Goal: Task Accomplishment & Management: Use online tool/utility

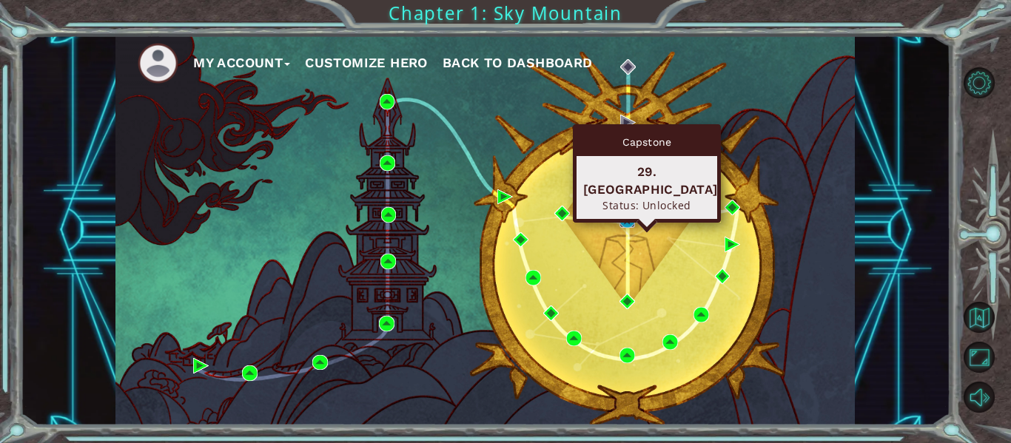
click at [631, 221] on img at bounding box center [628, 220] width 16 height 16
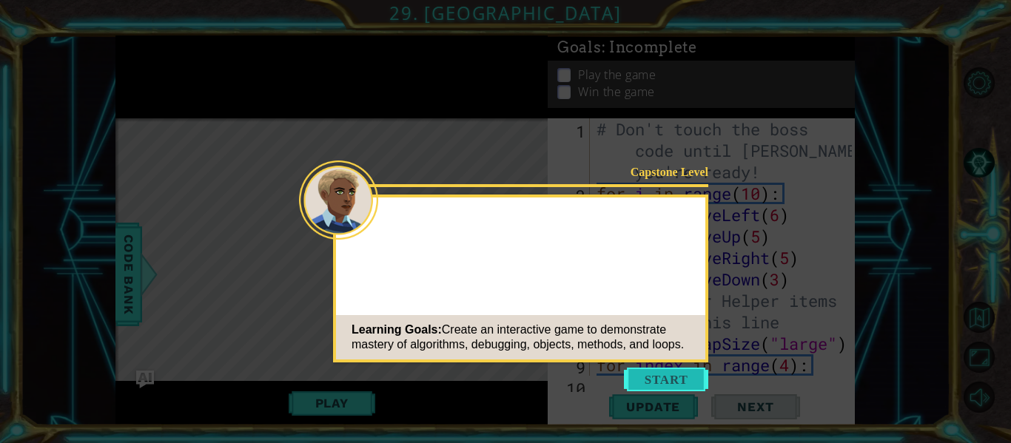
click at [671, 375] on button "Start" at bounding box center [666, 380] width 84 height 24
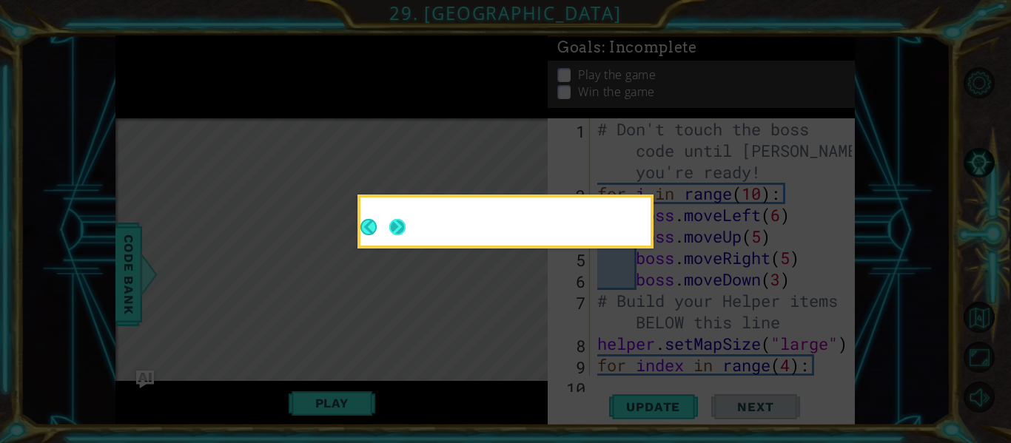
click at [400, 226] on button "Next" at bounding box center [397, 227] width 16 height 16
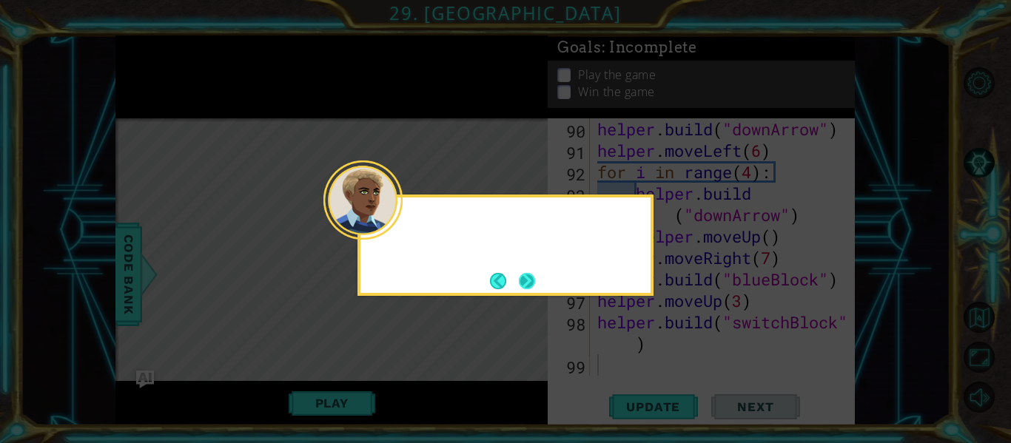
scroll to position [2082, 0]
click at [527, 277] on button "Next" at bounding box center [527, 281] width 16 height 16
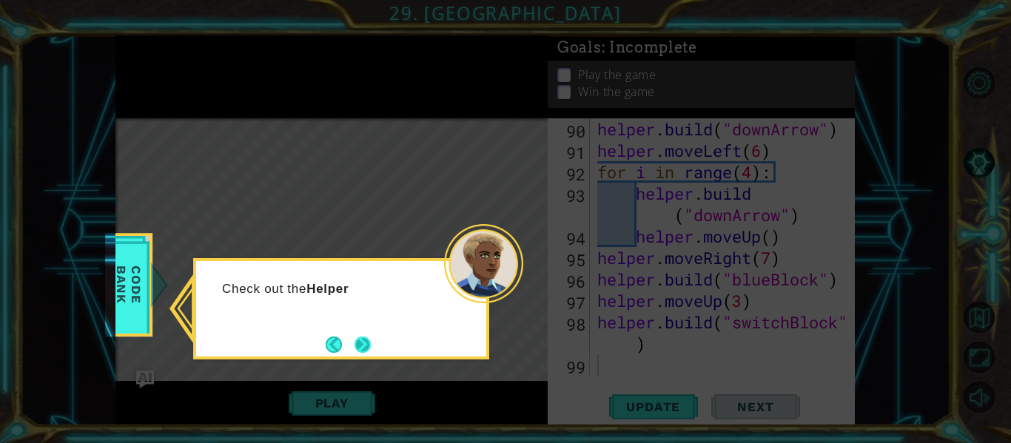
click at [364, 346] on button "Next" at bounding box center [363, 345] width 16 height 16
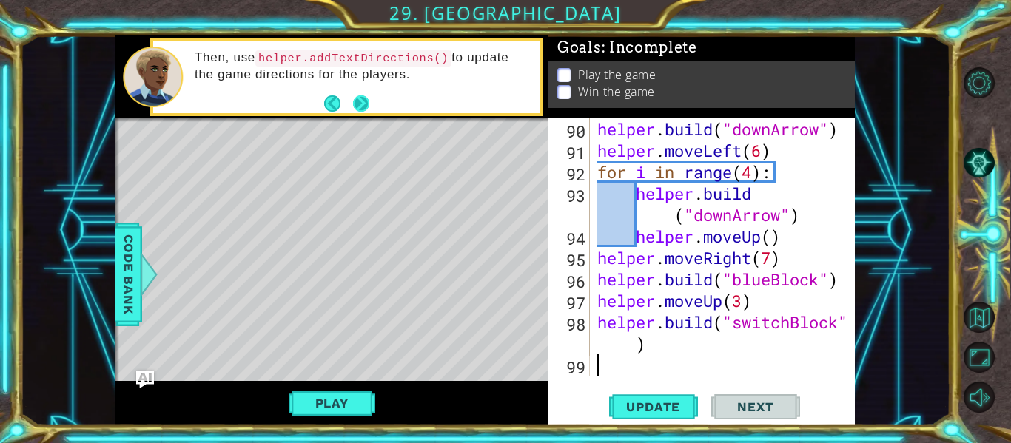
click at [365, 98] on button "Next" at bounding box center [361, 103] width 16 height 16
click at [366, 98] on button "Next" at bounding box center [361, 103] width 16 height 16
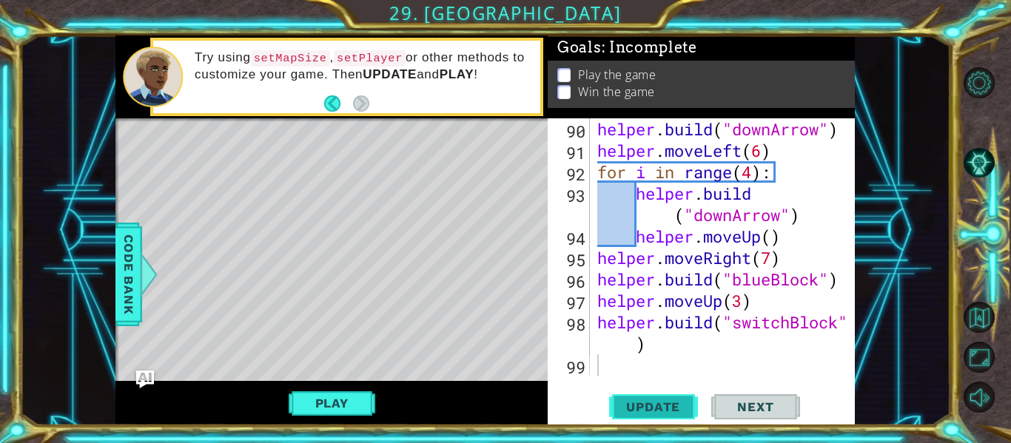
click at [674, 406] on span "Update" at bounding box center [653, 407] width 84 height 15
click at [355, 396] on button "Play" at bounding box center [332, 403] width 87 height 28
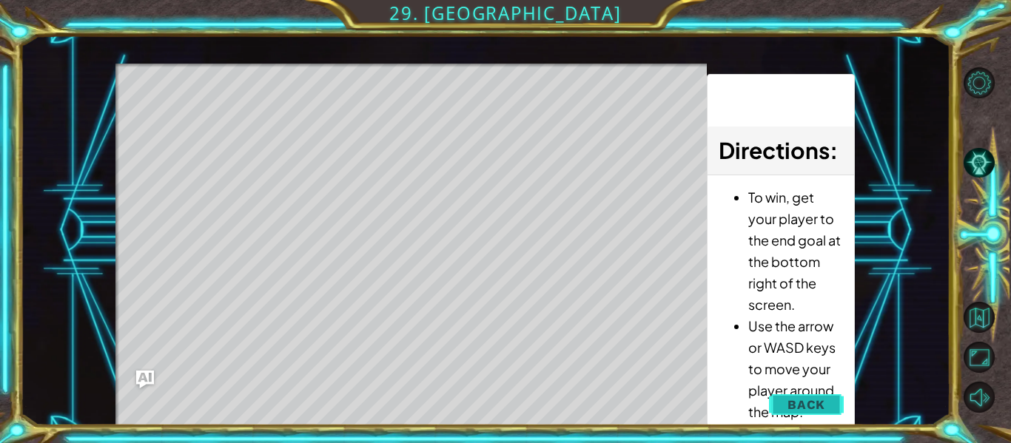
click at [808, 406] on span "Back" at bounding box center [807, 404] width 38 height 15
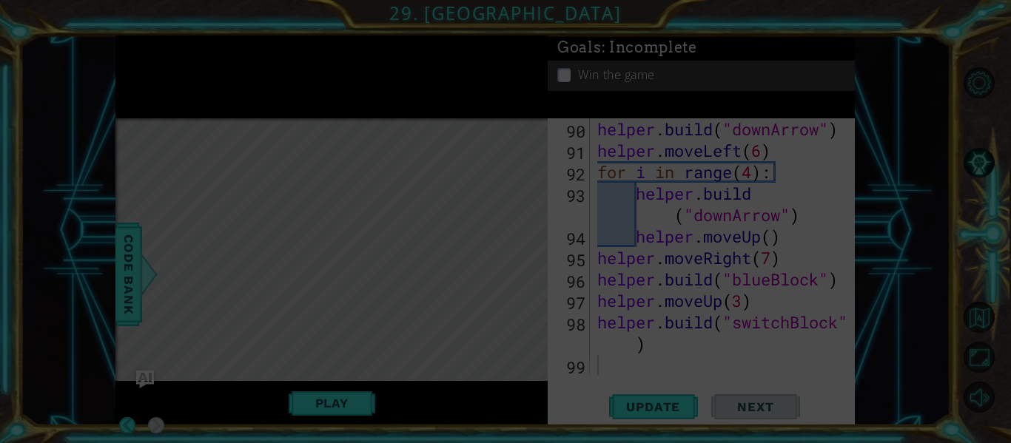
click at [335, 403] on icon at bounding box center [505, 221] width 1011 height 443
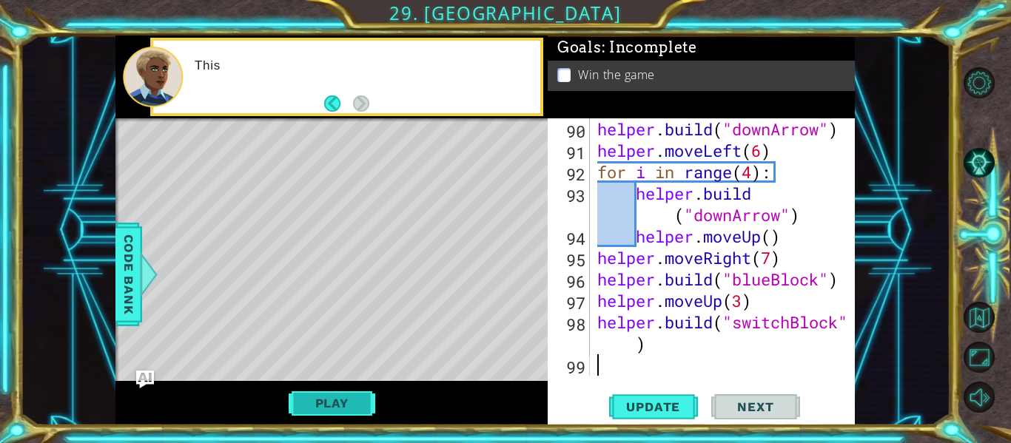
click at [343, 406] on button "Play" at bounding box center [332, 403] width 87 height 28
